Goal: Task Accomplishment & Management: Manage account settings

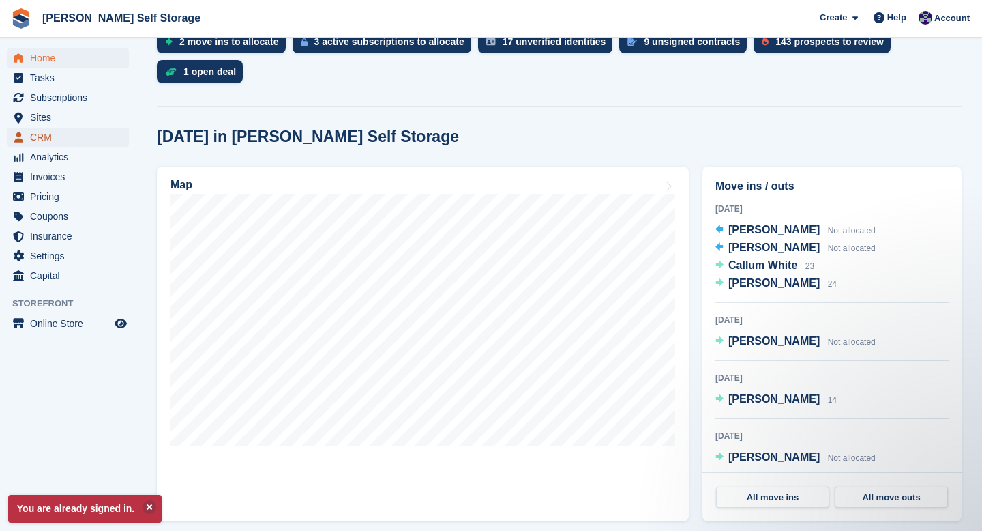
click at [44, 134] on span "CRM" at bounding box center [71, 137] width 82 height 19
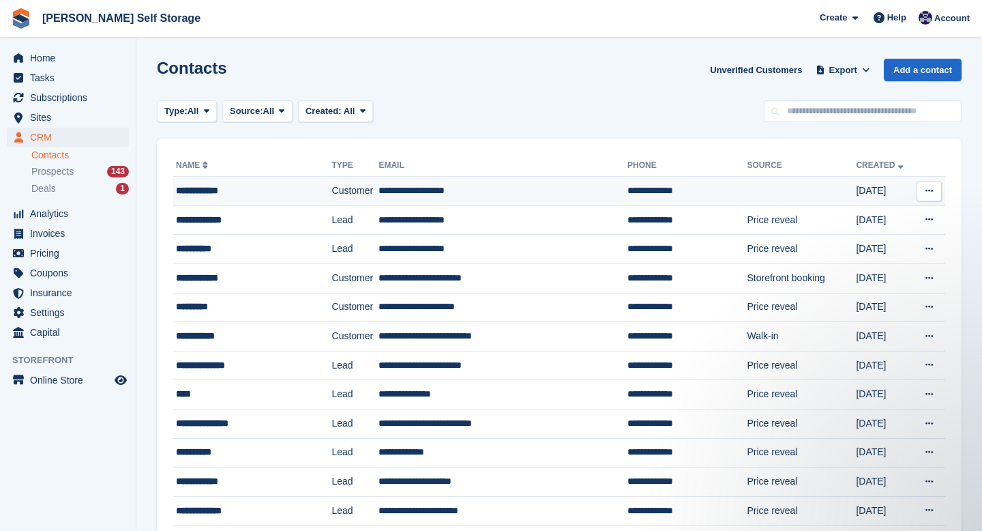
click at [359, 197] on td "Customer" at bounding box center [355, 191] width 47 height 29
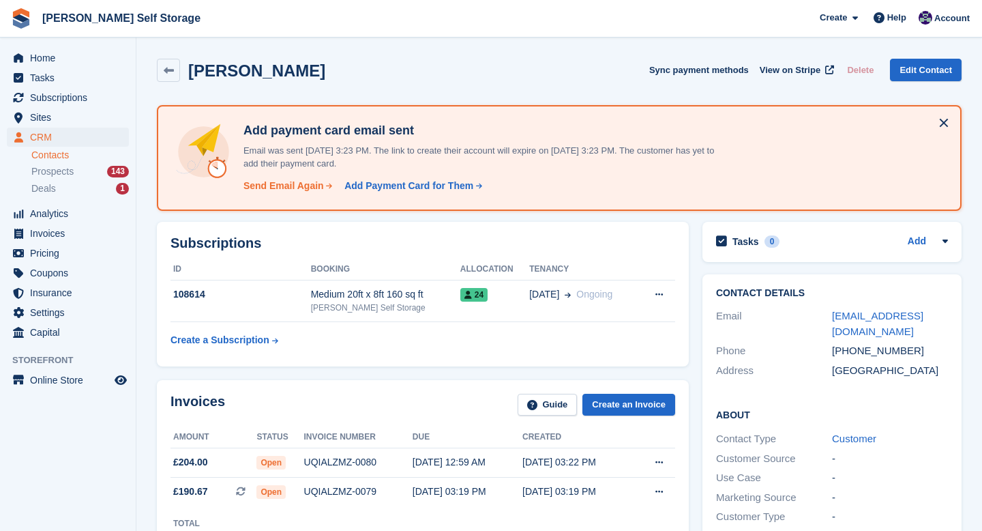
click at [287, 188] on div "Send Email Again" at bounding box center [283, 186] width 80 height 14
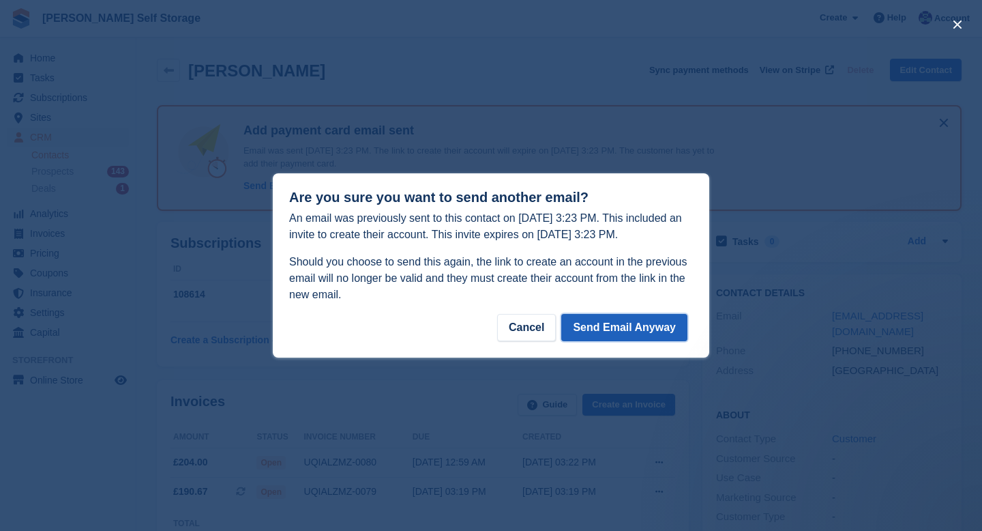
click at [657, 325] on button "Send Email Anyway" at bounding box center [624, 327] width 126 height 27
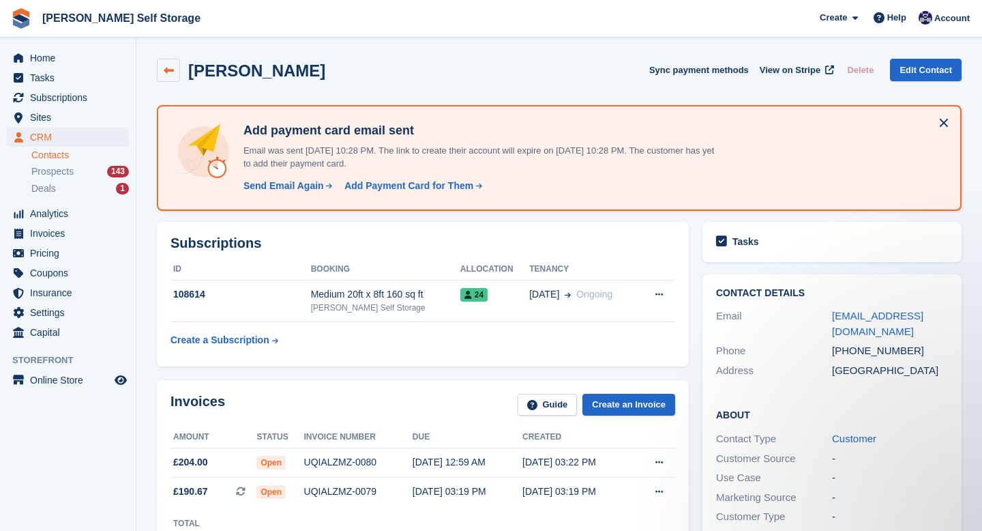
click at [170, 76] on link at bounding box center [168, 70] width 23 height 23
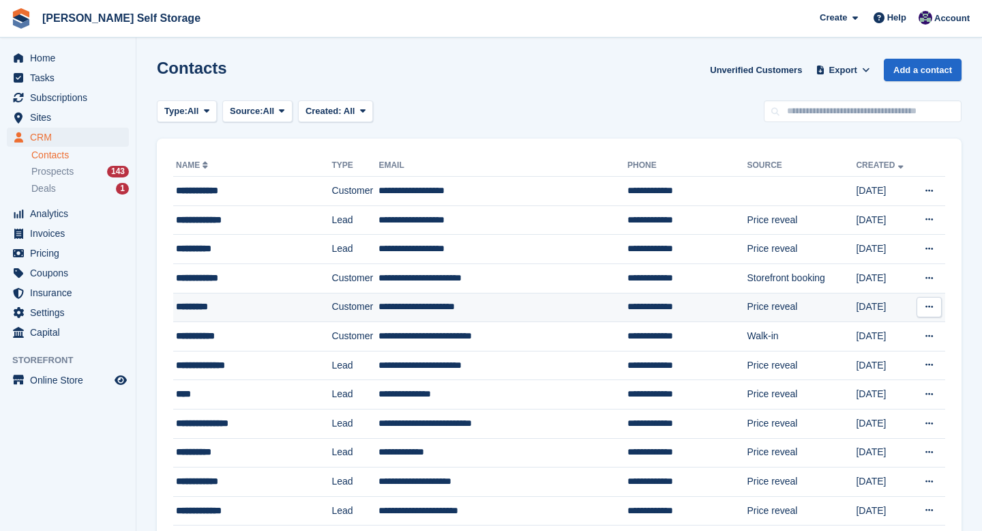
click at [433, 303] on td "**********" at bounding box center [502, 307] width 249 height 29
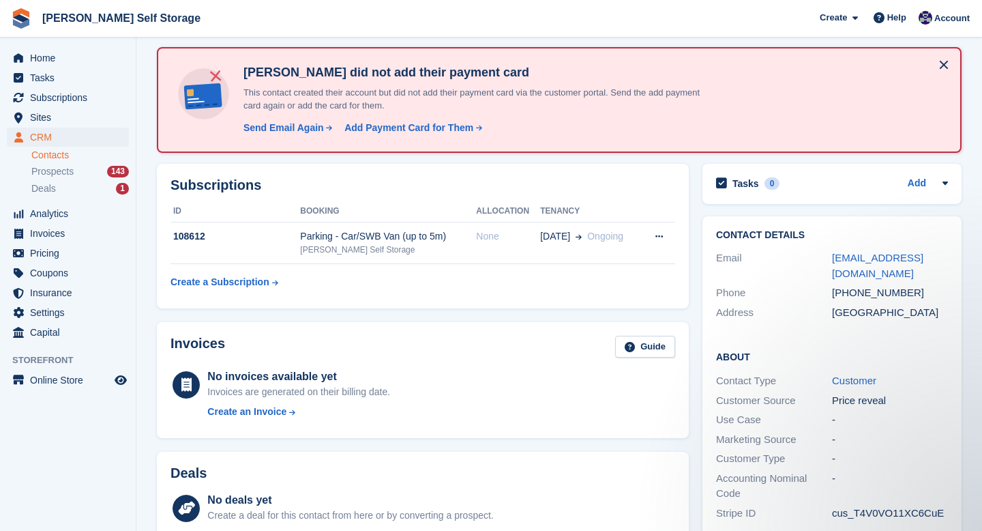
scroll to position [72, 0]
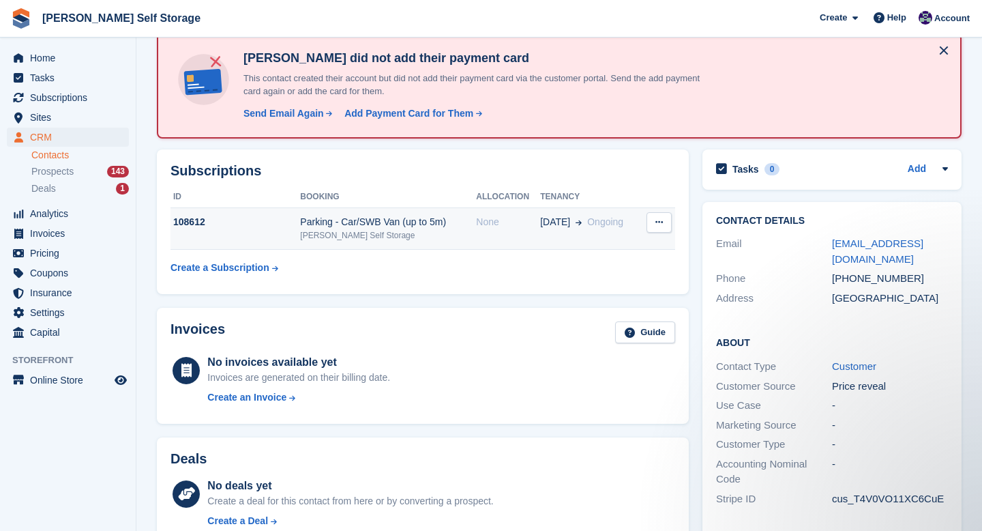
click at [367, 216] on div "Parking - Car/SWB Van (up to 5m)" at bounding box center [388, 222] width 176 height 14
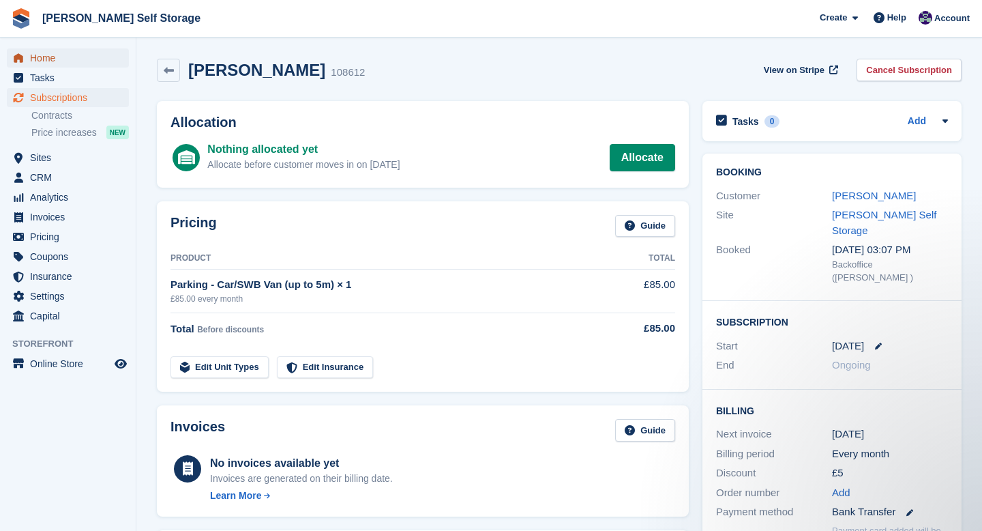
click at [33, 49] on span "Home" at bounding box center [71, 57] width 82 height 19
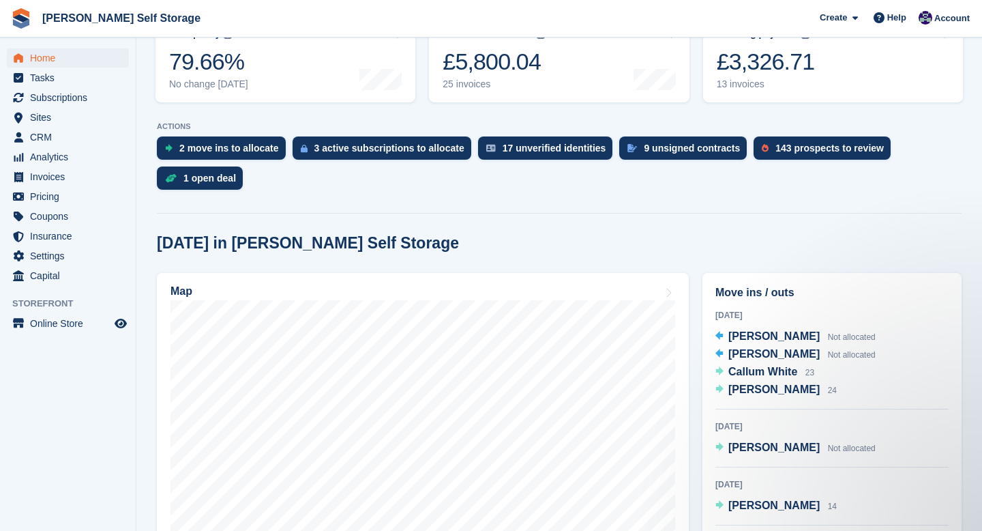
scroll to position [124, 0]
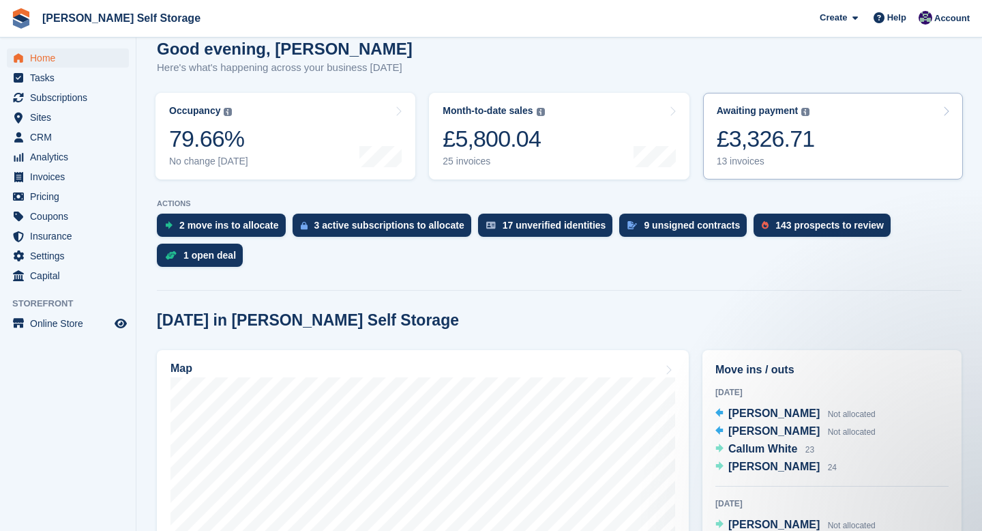
click at [790, 118] on div "Awaiting payment The total outstanding balance on all open invoices. £3,326.71 …" at bounding box center [766, 136] width 98 height 62
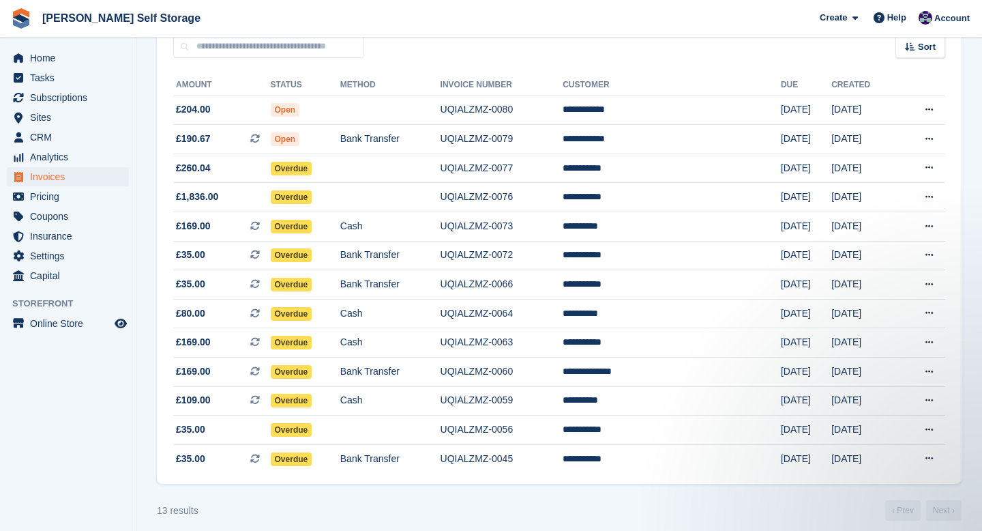
scroll to position [132, 0]
